Goal: Entertainment & Leisure: Consume media (video, audio)

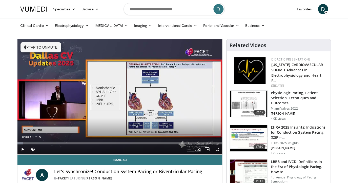
drag, startPoint x: 151, startPoint y: 143, endPoint x: 13, endPoint y: 142, distance: 137.9
click at [33, 150] on span "Video Player" at bounding box center [33, 149] width 10 height 10
click at [218, 150] on span "Video Player" at bounding box center [217, 149] width 10 height 10
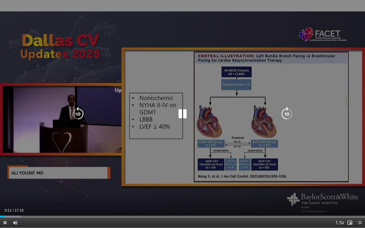
click at [285, 114] on icon "Video Player" at bounding box center [287, 114] width 14 height 14
click at [289, 115] on icon "Video Player" at bounding box center [287, 114] width 14 height 14
click at [288, 113] on icon "Video Player" at bounding box center [287, 114] width 14 height 14
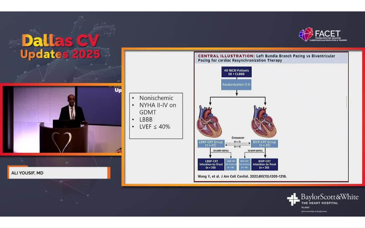
click at [288, 113] on div "10 seconds Tap to unmute" at bounding box center [182, 114] width 365 height 228
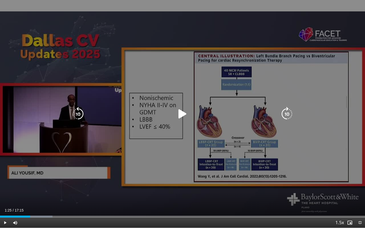
click at [288, 116] on icon "Video Player" at bounding box center [287, 114] width 14 height 14
click at [179, 115] on icon "Video Player" at bounding box center [182, 114] width 14 height 14
click at [290, 115] on icon "Video Player" at bounding box center [287, 114] width 14 height 14
click at [288, 114] on icon "Video Player" at bounding box center [287, 114] width 14 height 14
click at [283, 118] on icon "Video Player" at bounding box center [287, 114] width 14 height 14
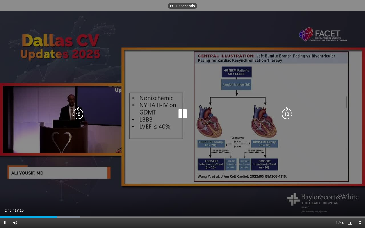
click at [287, 117] on icon "Video Player" at bounding box center [287, 114] width 14 height 14
click at [287, 114] on icon "Video Player" at bounding box center [287, 114] width 14 height 14
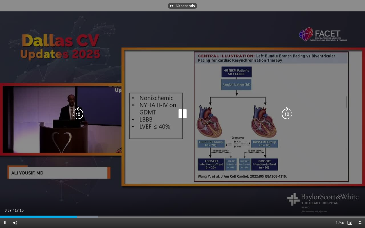
click at [287, 114] on icon "Video Player" at bounding box center [287, 114] width 14 height 14
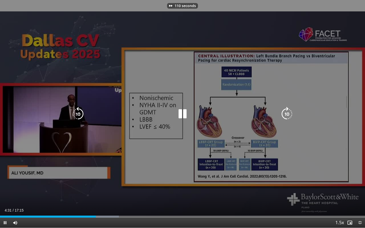
click at [287, 114] on icon "Video Player" at bounding box center [287, 114] width 14 height 14
click at [288, 113] on icon "Video Player" at bounding box center [287, 114] width 14 height 14
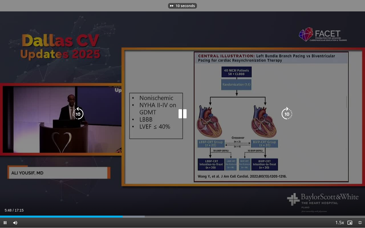
click at [288, 113] on icon "Video Player" at bounding box center [287, 114] width 14 height 14
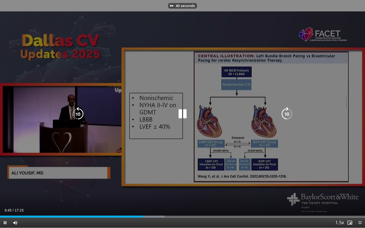
click at [288, 113] on icon "Video Player" at bounding box center [287, 114] width 14 height 14
click at [286, 117] on icon "Video Player" at bounding box center [287, 114] width 14 height 14
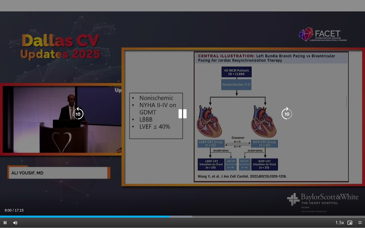
click at [77, 119] on icon "Video Player" at bounding box center [78, 114] width 14 height 14
click at [78, 115] on icon "Video Player" at bounding box center [78, 114] width 14 height 14
click at [286, 115] on icon "Video Player" at bounding box center [287, 114] width 14 height 14
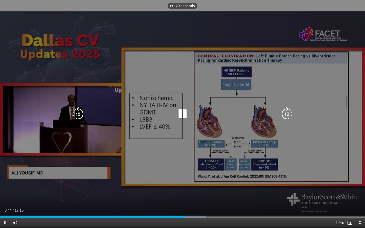
click at [286, 115] on icon "Video Player" at bounding box center [287, 114] width 14 height 14
click at [286, 114] on icon "Video Player" at bounding box center [287, 114] width 14 height 14
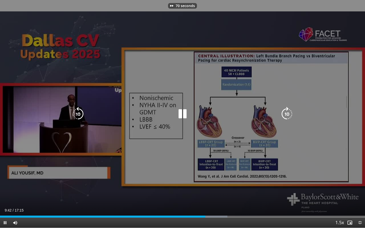
click at [286, 114] on icon "Video Player" at bounding box center [287, 114] width 14 height 14
click at [290, 117] on icon "Video Player" at bounding box center [287, 114] width 14 height 14
click at [288, 114] on icon "Video Player" at bounding box center [287, 114] width 14 height 14
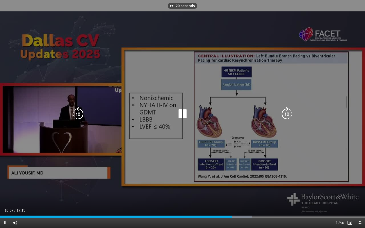
click at [288, 114] on icon "Video Player" at bounding box center [287, 114] width 14 height 14
click at [285, 115] on icon "Video Player" at bounding box center [287, 114] width 14 height 14
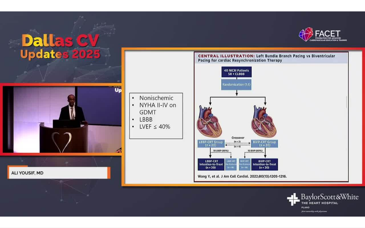
click at [285, 115] on div "10 seconds Tap to unmute" at bounding box center [182, 114] width 365 height 228
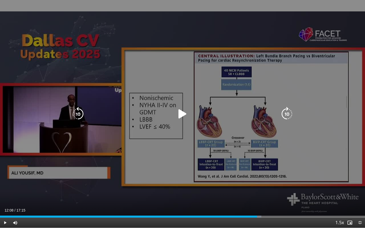
click at [283, 118] on icon "Video Player" at bounding box center [287, 114] width 14 height 14
click at [183, 113] on icon "Video Player" at bounding box center [182, 114] width 14 height 14
click at [187, 114] on icon "Video Player" at bounding box center [182, 114] width 14 height 14
click at [179, 115] on icon "Video Player" at bounding box center [182, 114] width 14 height 14
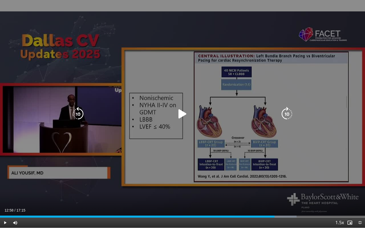
click at [179, 115] on icon "Video Player" at bounding box center [182, 114] width 14 height 14
click at [287, 114] on icon "Video Player" at bounding box center [287, 114] width 14 height 14
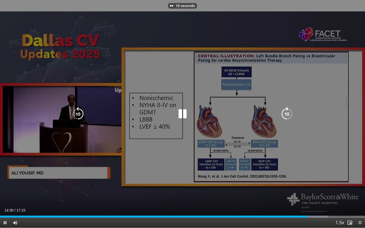
click at [286, 118] on icon "Video Player" at bounding box center [287, 114] width 14 height 14
click at [185, 114] on icon "Video Player" at bounding box center [182, 114] width 14 height 14
click at [289, 113] on icon "Video Player" at bounding box center [287, 114] width 14 height 14
click at [180, 116] on icon "Video Player" at bounding box center [182, 114] width 14 height 14
click at [286, 116] on icon "Video Player" at bounding box center [287, 114] width 14 height 14
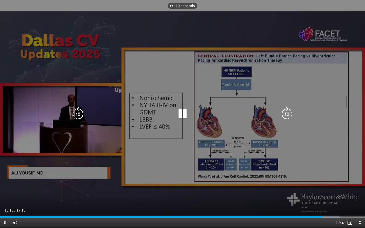
click at [286, 116] on icon "Video Player" at bounding box center [287, 114] width 14 height 14
click at [182, 119] on icon "Video Player" at bounding box center [182, 114] width 14 height 14
click at [181, 114] on icon "Video Player" at bounding box center [182, 114] width 14 height 14
click at [286, 115] on icon "Video Player" at bounding box center [287, 114] width 14 height 14
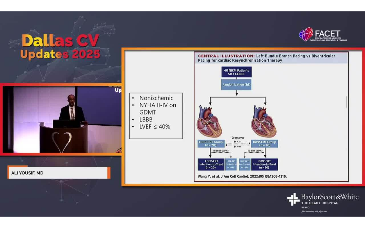
click at [286, 115] on div "20 seconds Tap to unmute" at bounding box center [182, 114] width 365 height 228
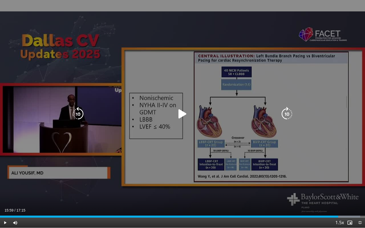
click at [179, 113] on icon "Video Player" at bounding box center [182, 114] width 14 height 14
click at [286, 115] on icon "Video Player" at bounding box center [287, 114] width 14 height 14
click at [286, 116] on icon "Video Player" at bounding box center [287, 114] width 14 height 14
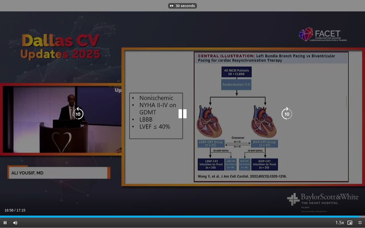
click at [286, 116] on icon "Video Player" at bounding box center [287, 114] width 14 height 14
